Goal: Communication & Community: Answer question/provide support

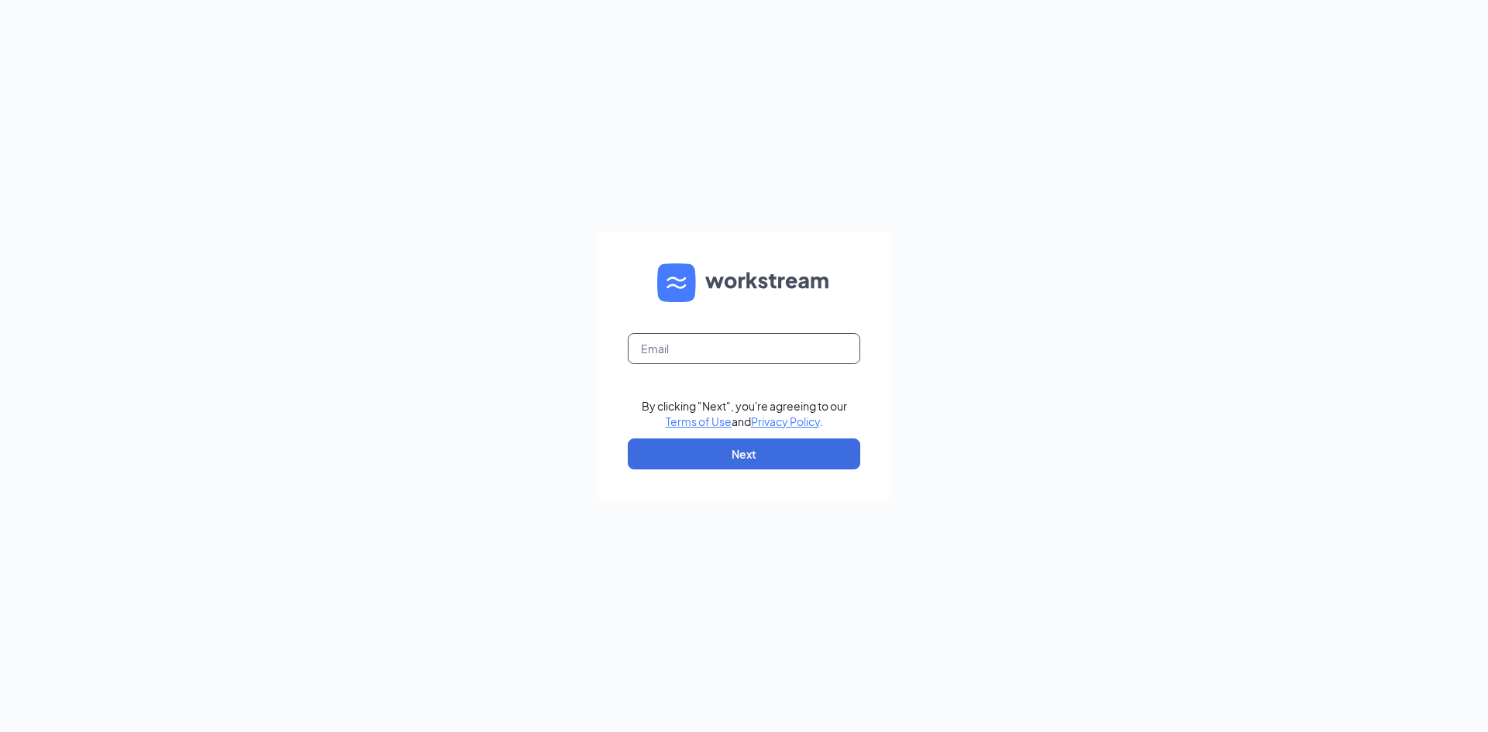
click at [818, 344] on input "text" at bounding box center [744, 348] width 233 height 31
type input "[EMAIL_ADDRESS][DEMOGRAPHIC_DATA][DOMAIN_NAME]"
click at [805, 451] on button "Next" at bounding box center [744, 454] width 233 height 31
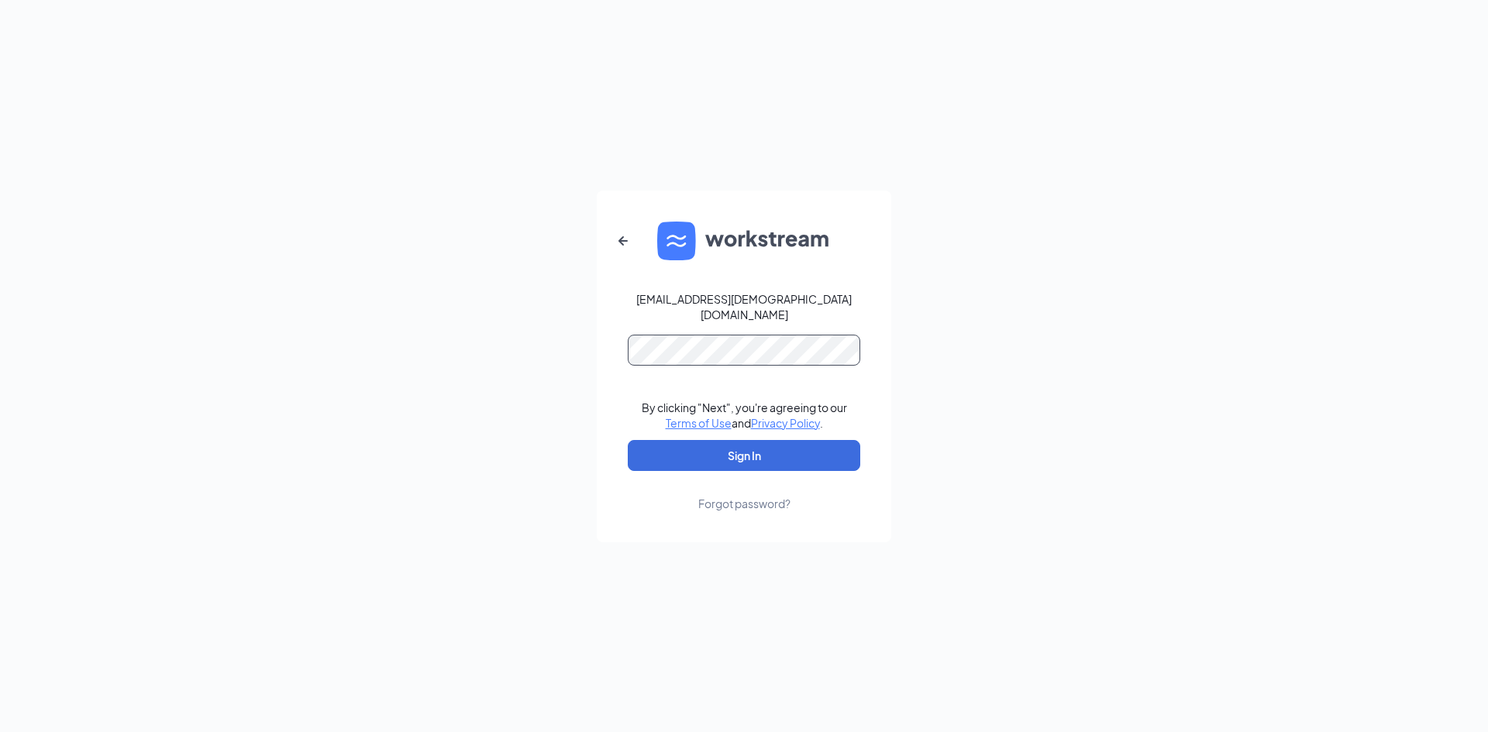
click at [628, 440] on button "Sign In" at bounding box center [744, 455] width 233 height 31
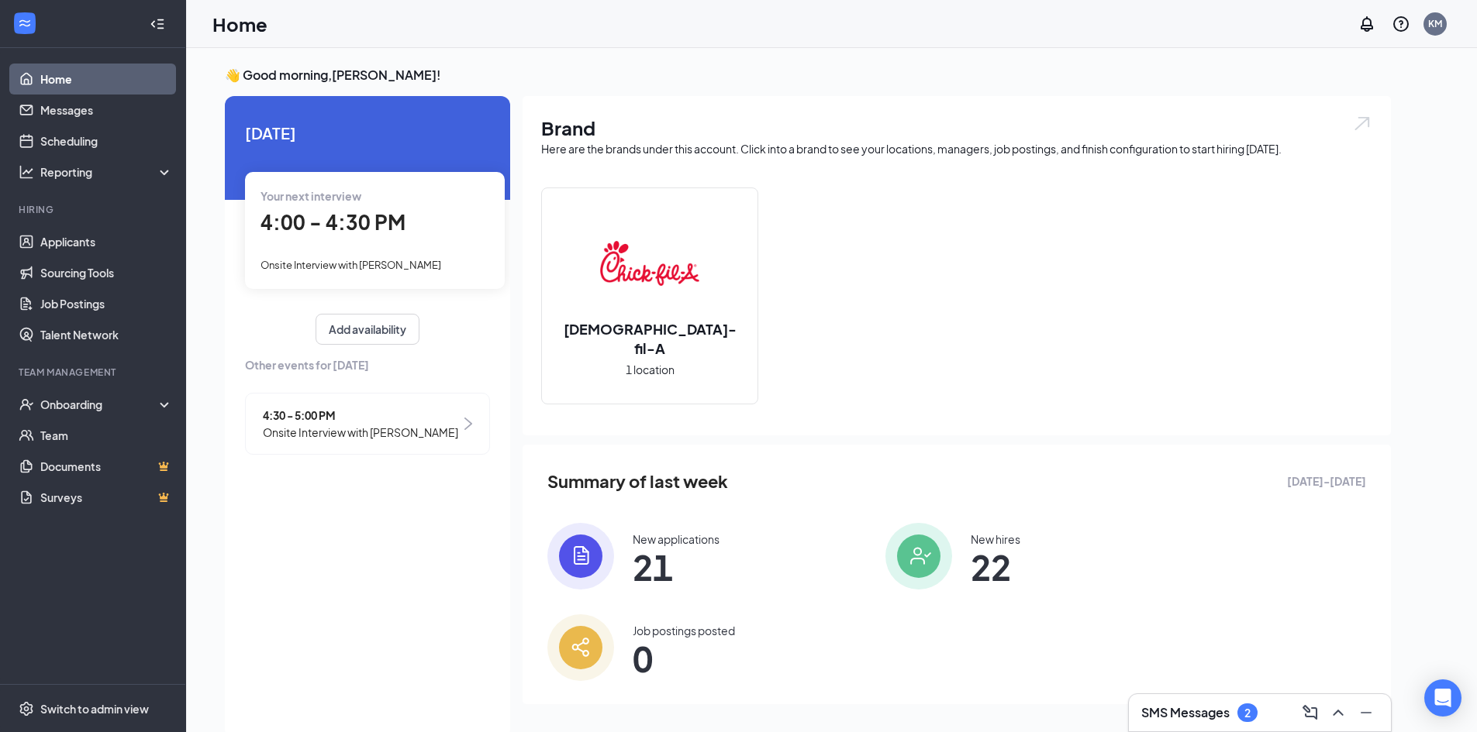
click at [1203, 719] on h3 "SMS Messages" at bounding box center [1185, 713] width 88 height 17
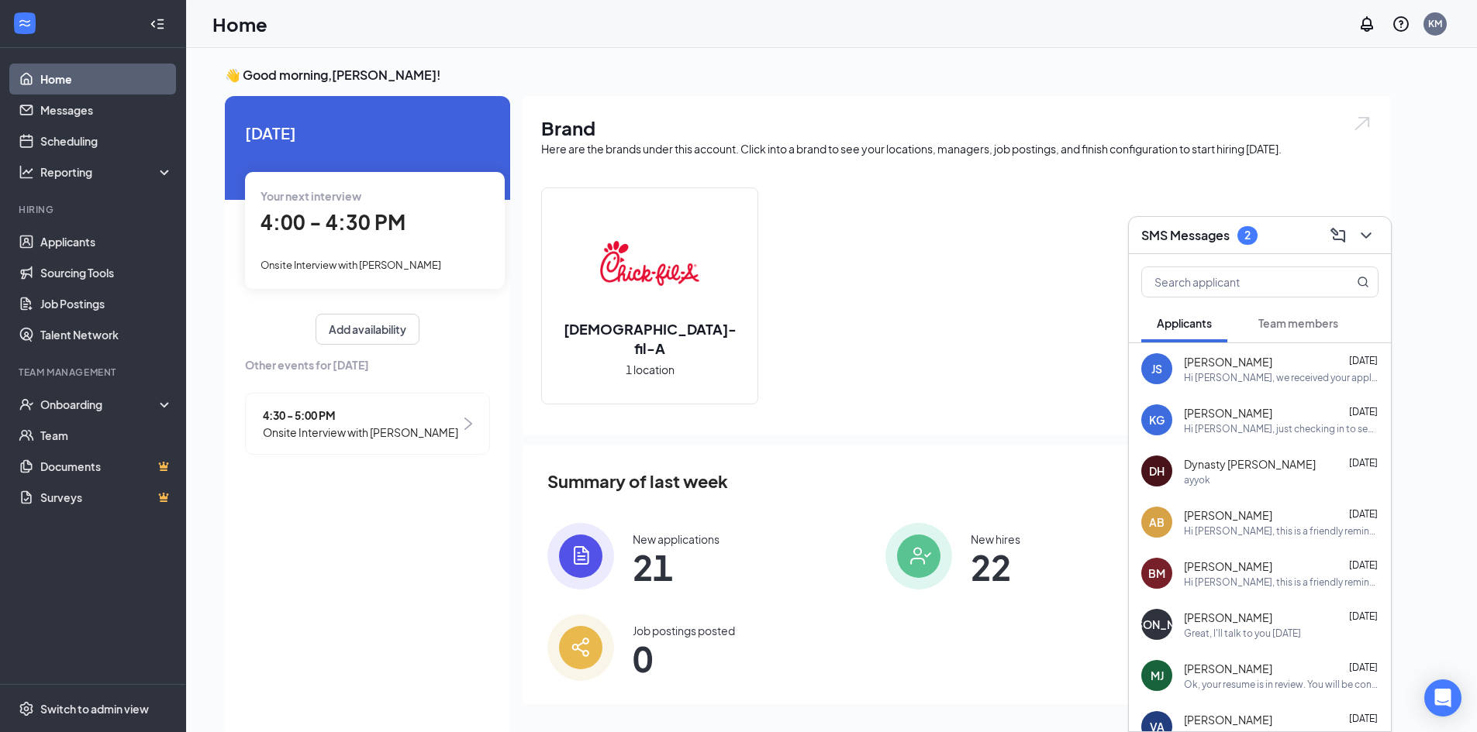
click at [1267, 326] on span "Team members" at bounding box center [1298, 323] width 80 height 14
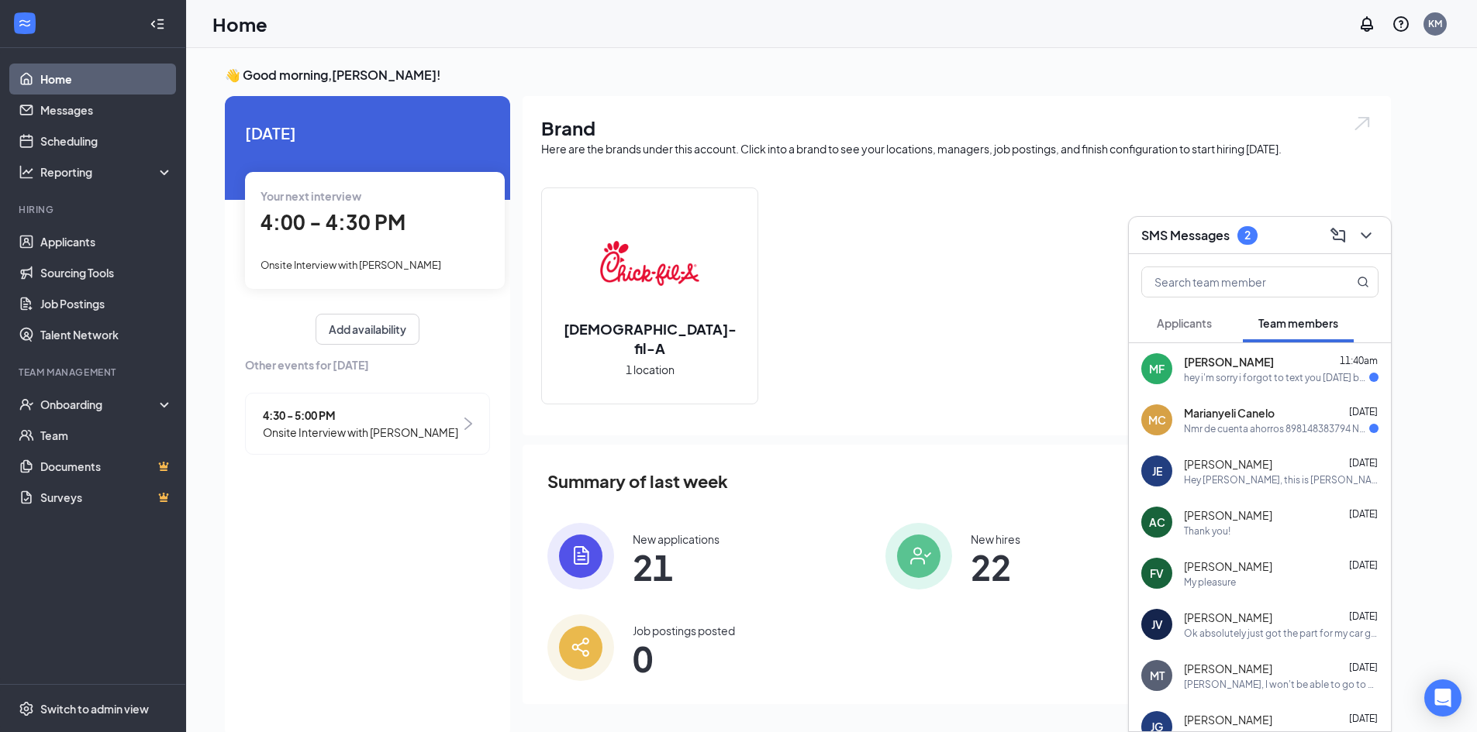
click at [1269, 360] on div "[PERSON_NAME] 11:40am" at bounding box center [1281, 362] width 195 height 16
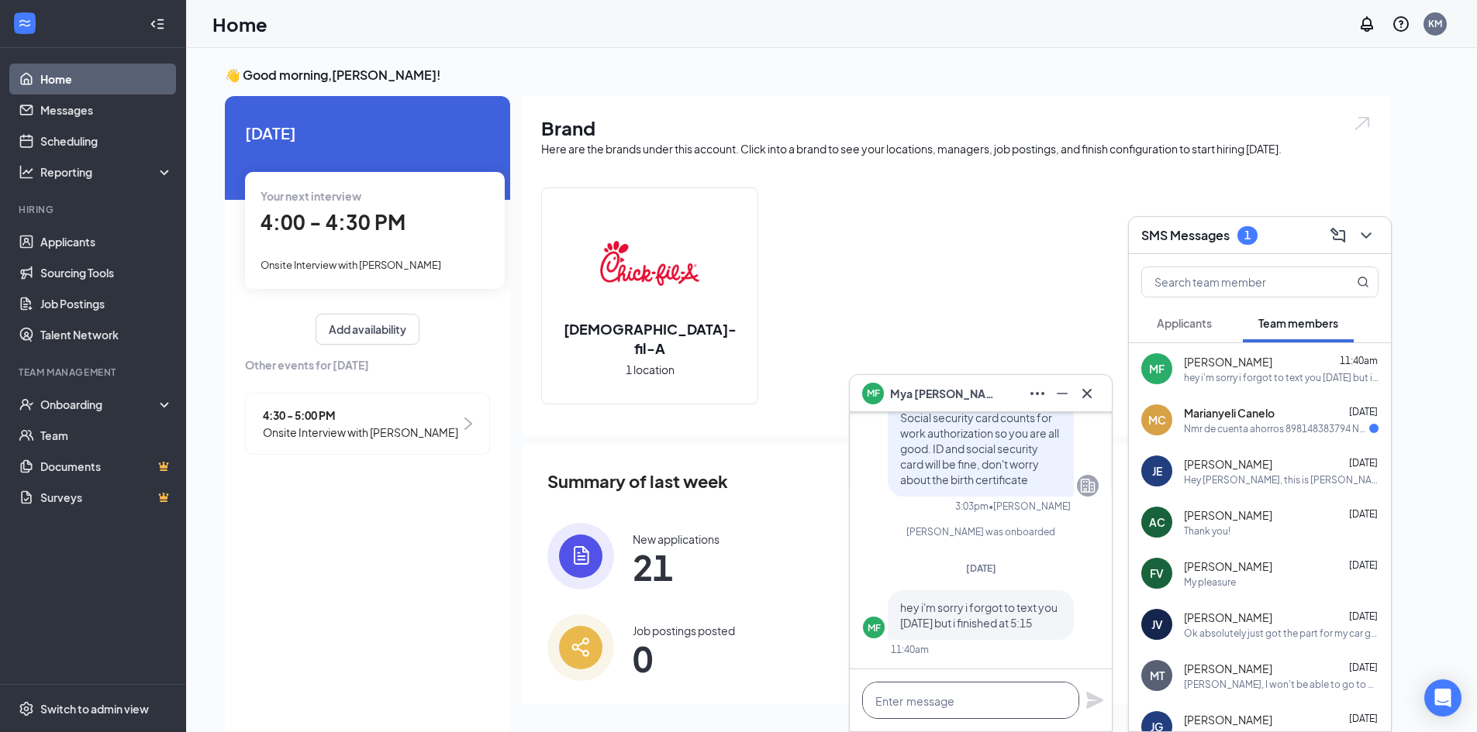
click at [1006, 696] on textarea at bounding box center [970, 700] width 217 height 37
type textarea "No worries! Thank you :)"
click at [1093, 702] on icon "Plane" at bounding box center [1094, 700] width 17 height 17
